Goal: Task Accomplishment & Management: Manage account settings

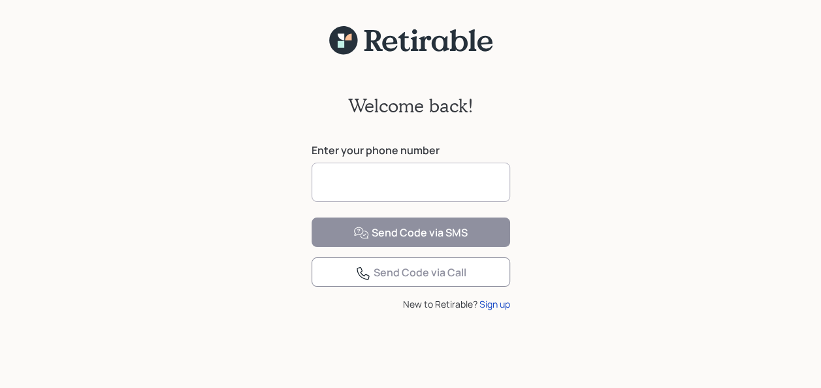
click at [327, 184] on input at bounding box center [411, 182] width 199 height 39
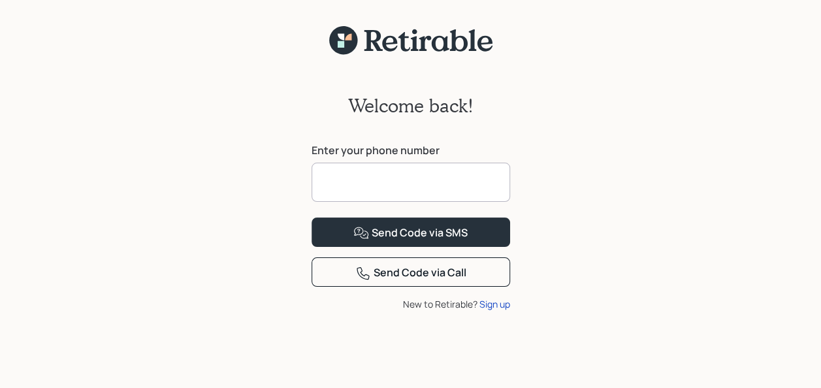
type input "**********"
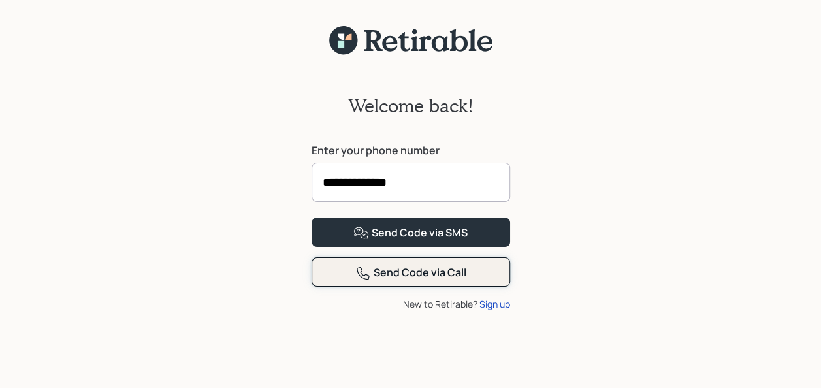
click at [419, 281] on div "Send Code via Call" at bounding box center [410, 273] width 111 height 16
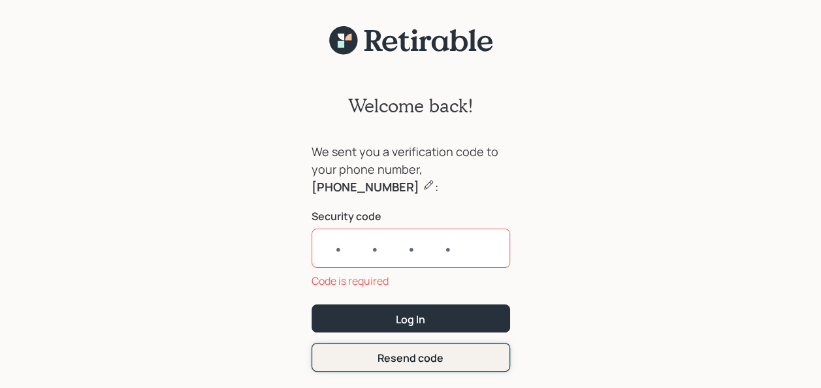
click at [414, 345] on button "Resend code" at bounding box center [411, 357] width 199 height 28
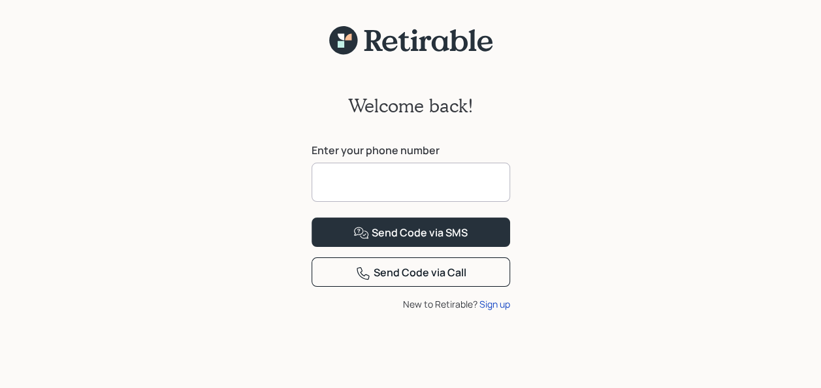
click at [333, 178] on input at bounding box center [411, 182] width 199 height 39
type input "**********"
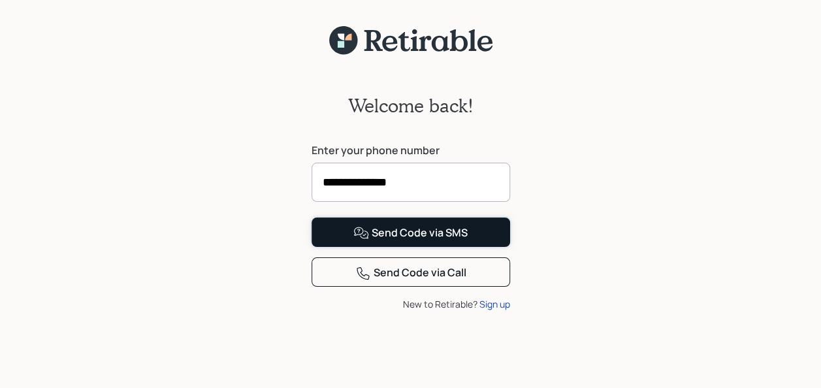
click at [421, 241] on div "Send Code via SMS" at bounding box center [410, 233] width 114 height 16
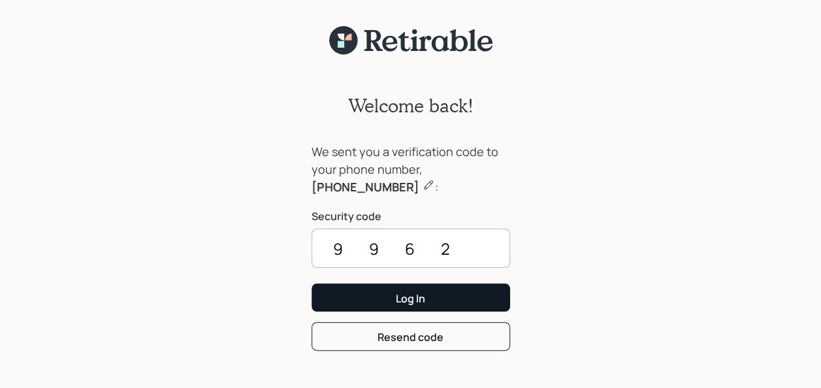
type input "9962"
click at [425, 299] on button "Log In" at bounding box center [411, 298] width 199 height 28
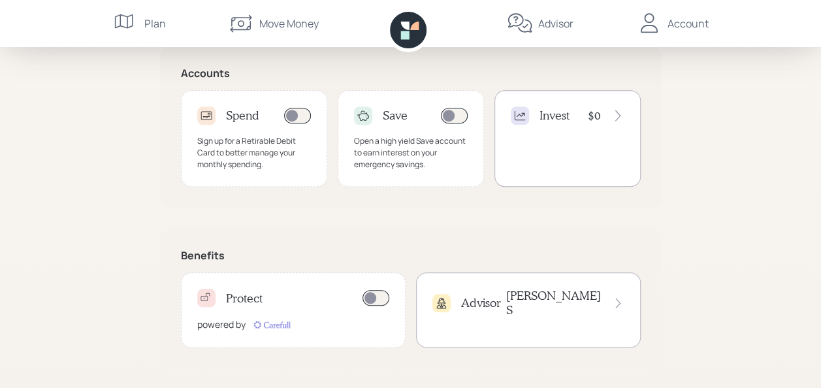
scroll to position [421, 0]
click at [556, 111] on h4 "Invest" at bounding box center [555, 115] width 30 height 14
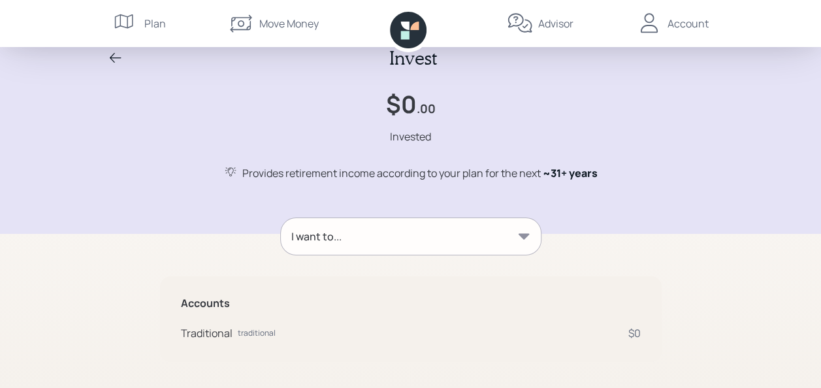
scroll to position [31, 0]
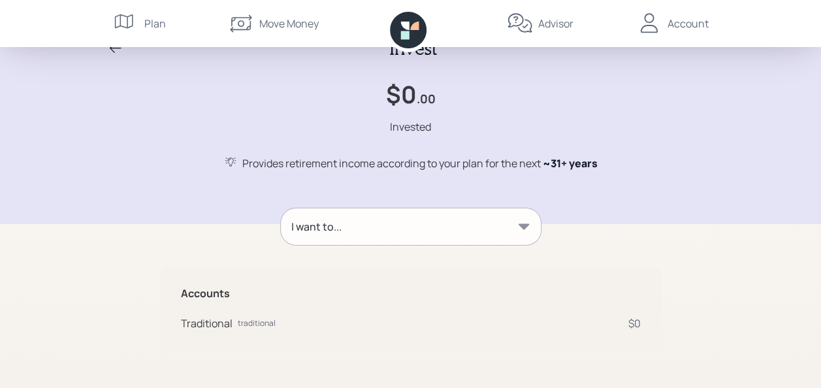
click at [524, 226] on icon at bounding box center [523, 226] width 11 height 6
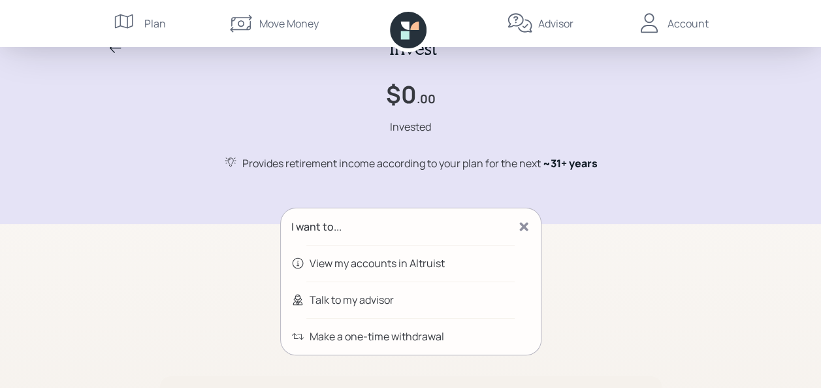
click at [524, 223] on icon at bounding box center [523, 226] width 13 height 13
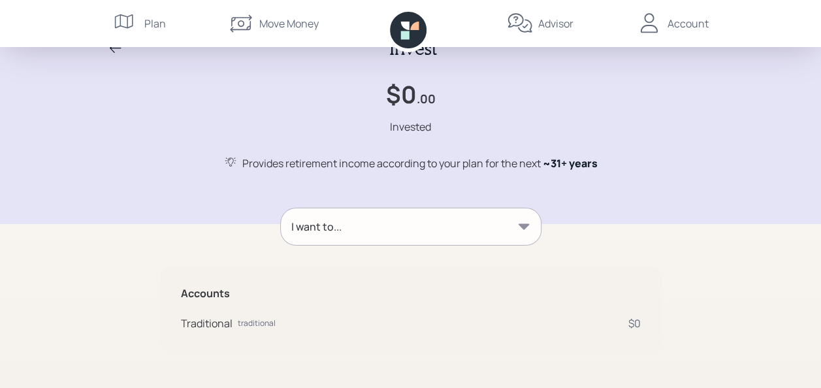
click at [521, 225] on icon at bounding box center [523, 226] width 11 height 6
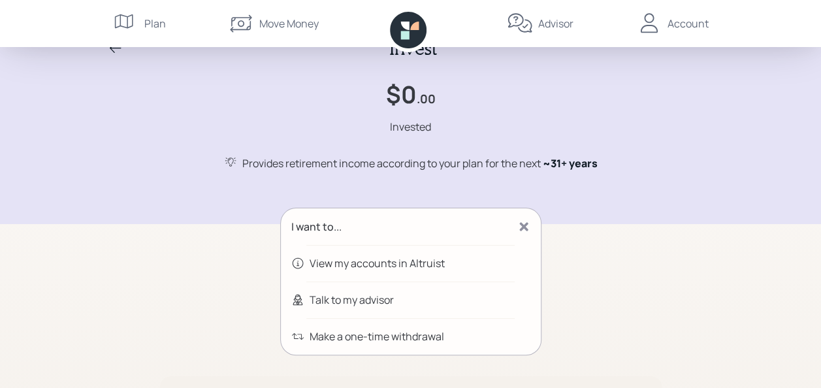
drag, startPoint x: 522, startPoint y: 225, endPoint x: 423, endPoint y: 176, distance: 109.9
click at [423, 176] on div "Invest $0 .00 Invested Provides retirement income according to your plan for th…" at bounding box center [410, 96] width 627 height 213
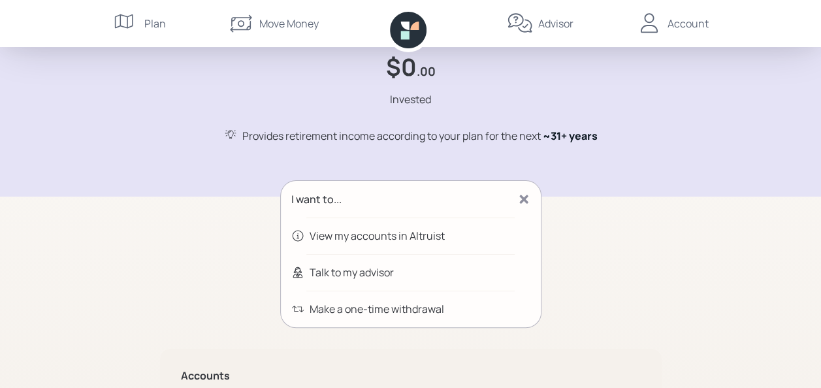
scroll to position [0, 0]
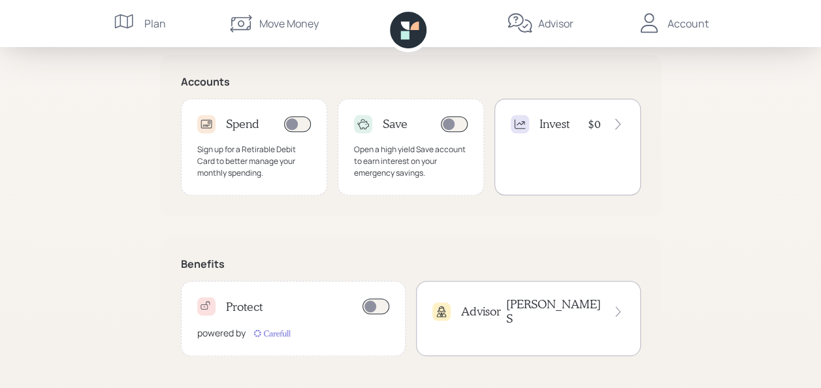
scroll to position [421, 0]
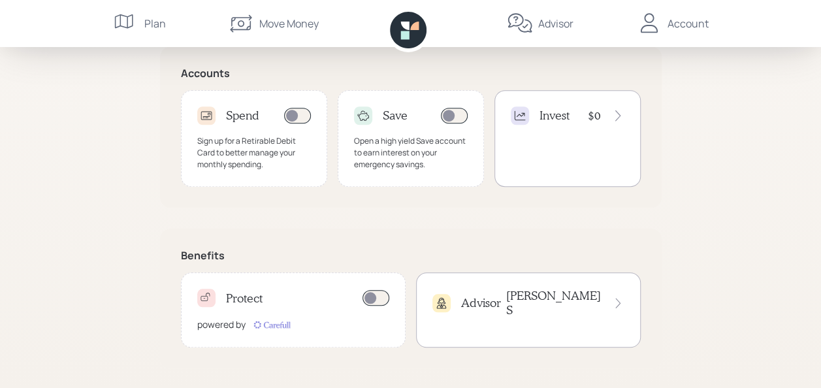
click at [584, 298] on h4 "Aleksandra S" at bounding box center [554, 303] width 96 height 28
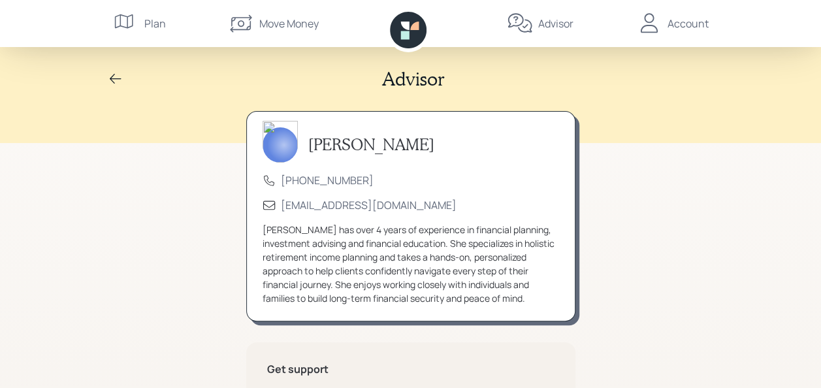
click at [686, 21] on div "Account" at bounding box center [688, 24] width 41 height 16
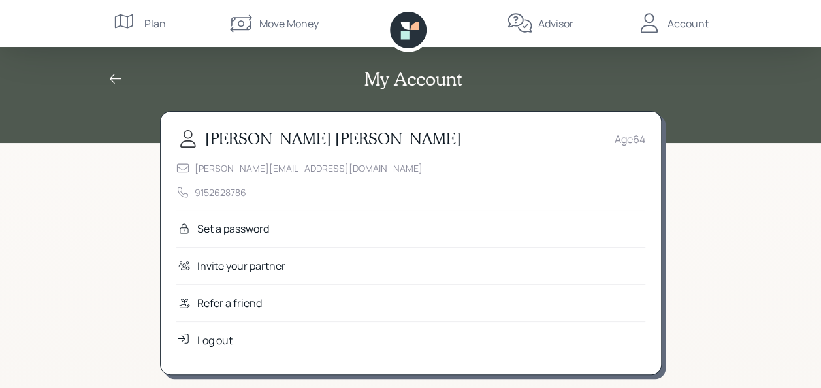
click at [225, 334] on div "Log out" at bounding box center [214, 341] width 35 height 16
